Goal: Transaction & Acquisition: Purchase product/service

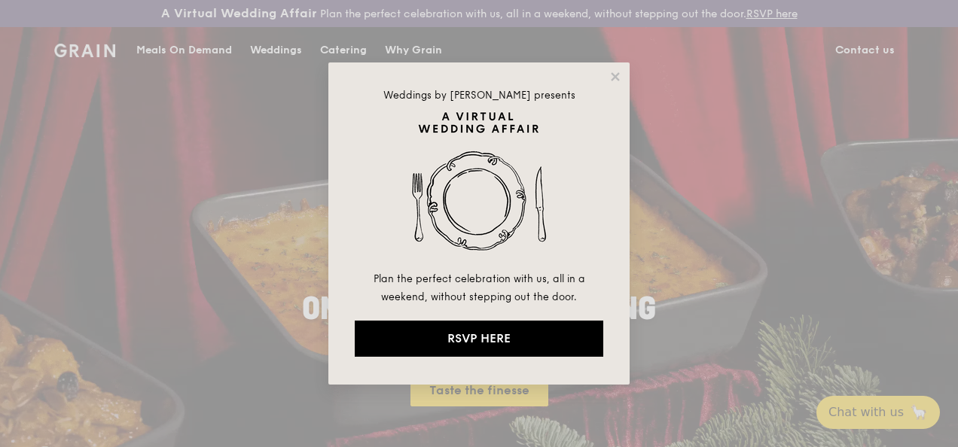
click at [623, 78] on div "Weddings by [PERSON_NAME] presents Plan the perfect celebration with us, all in…" at bounding box center [478, 224] width 301 height 322
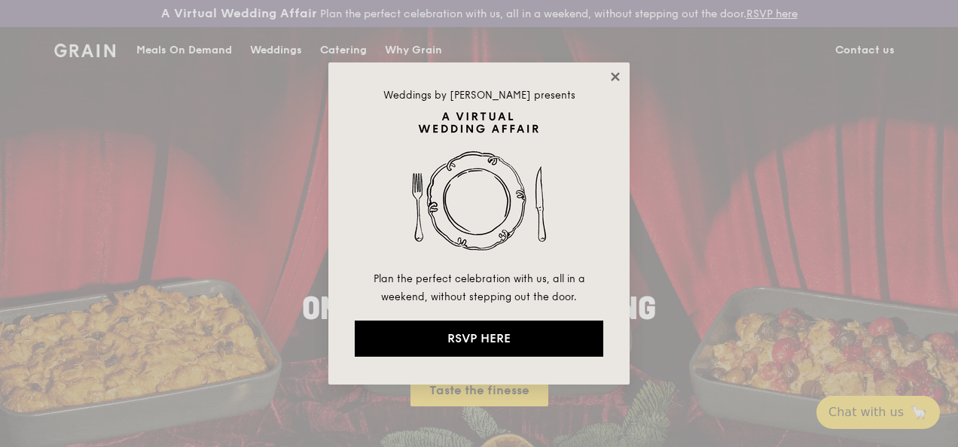
click at [617, 80] on icon at bounding box center [615, 76] width 8 height 8
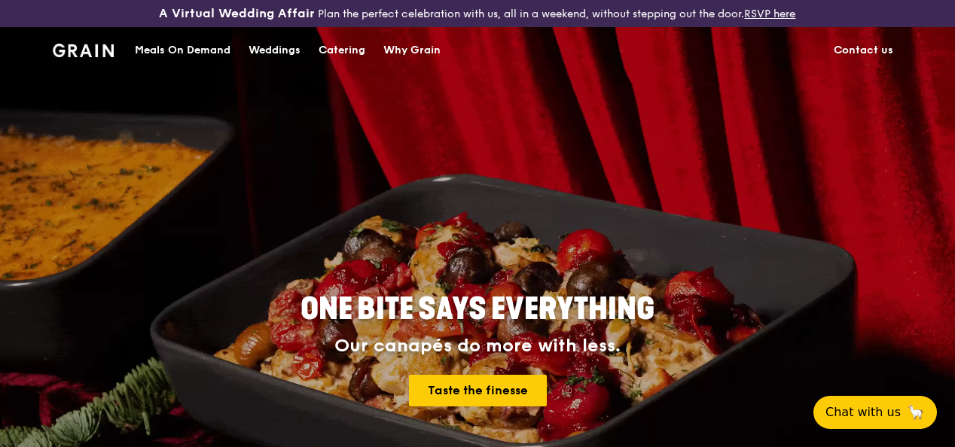
click at [352, 62] on div "Catering" at bounding box center [342, 50] width 47 height 45
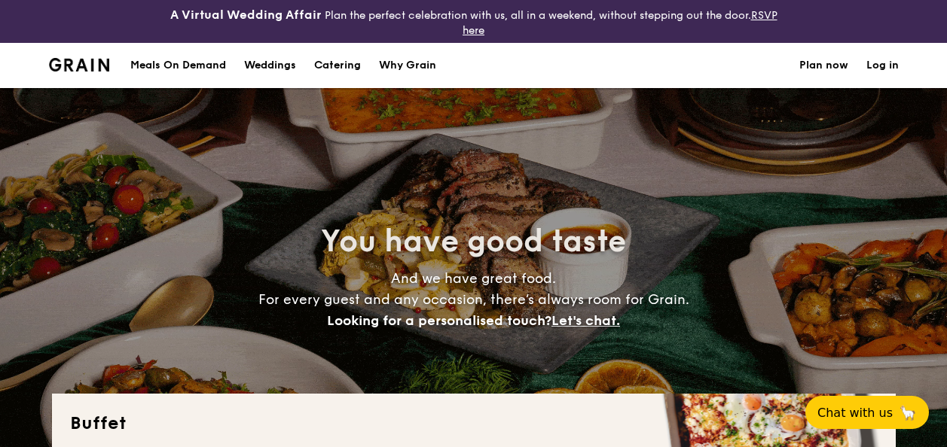
select select
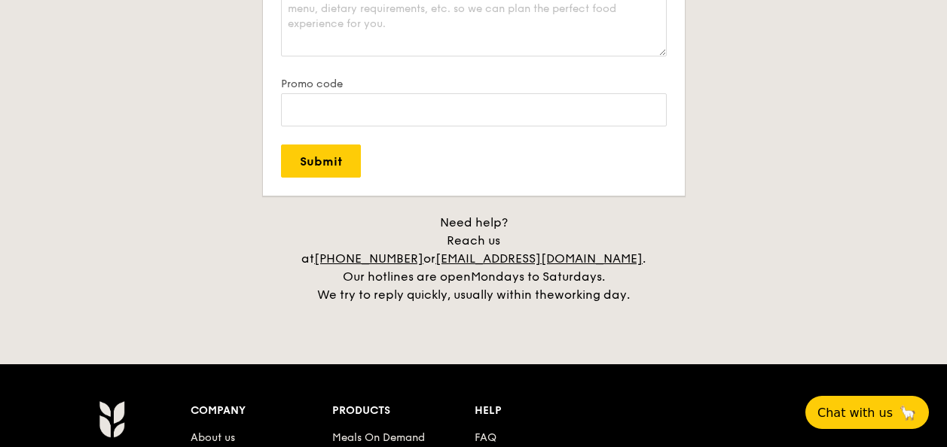
scroll to position [2997, 0]
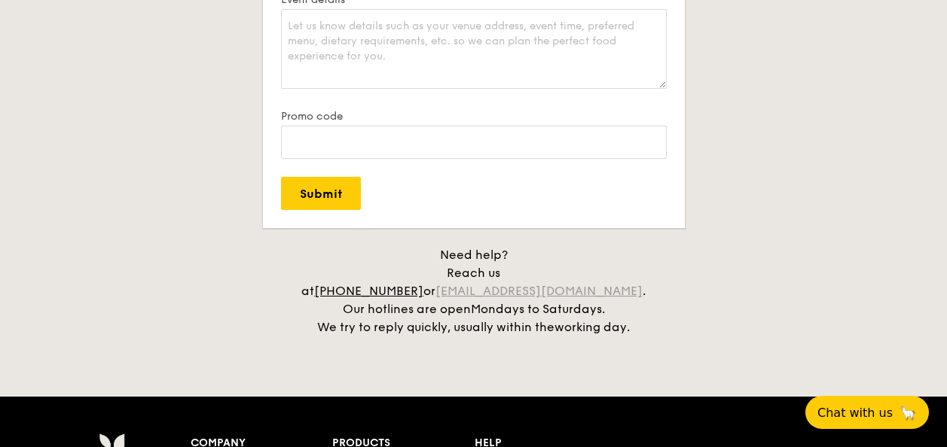
drag, startPoint x: 634, startPoint y: 275, endPoint x: 488, endPoint y: 275, distance: 146.1
click at [488, 275] on div "Need help? Reach us at +65 3163 5335 or concierge@grain.com.sg . Our hotlines a…" at bounding box center [473, 291] width 377 height 90
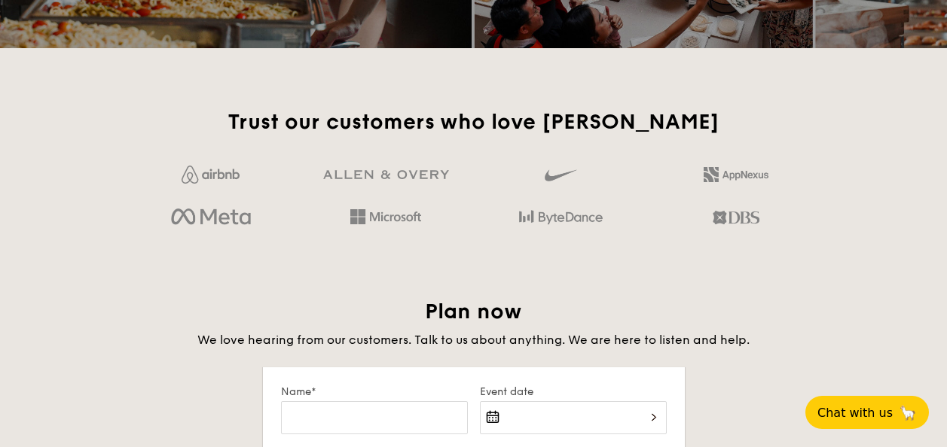
scroll to position [2243, 0]
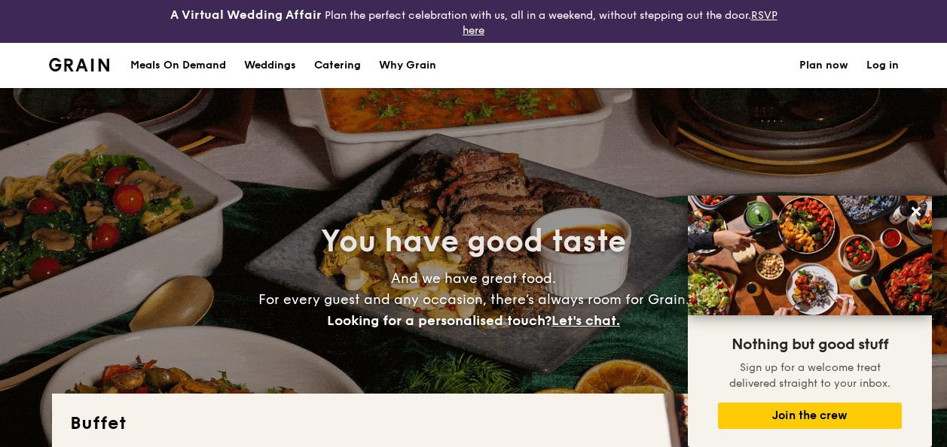
select select
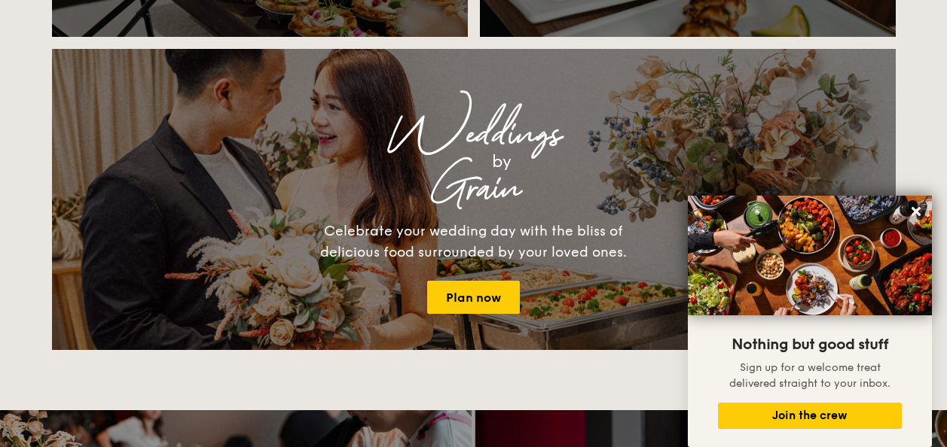
scroll to position [1612, 0]
